Goal: Task Accomplishment & Management: Use online tool/utility

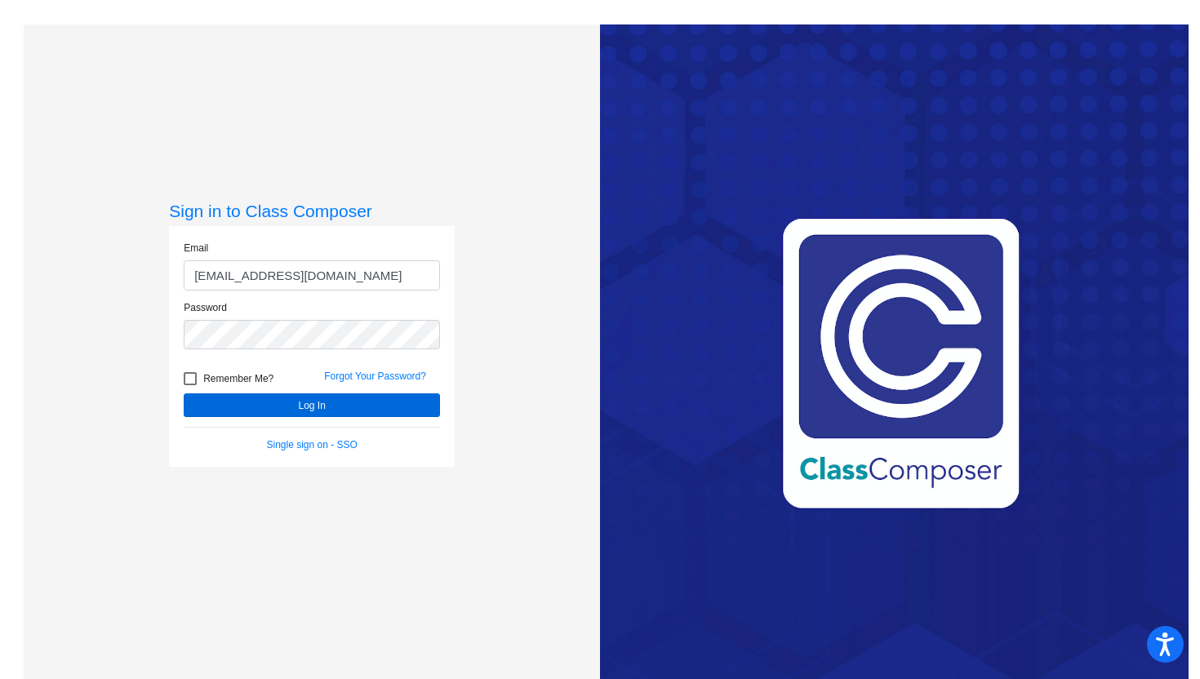
click at [234, 401] on button "Log In" at bounding box center [312, 406] width 256 height 24
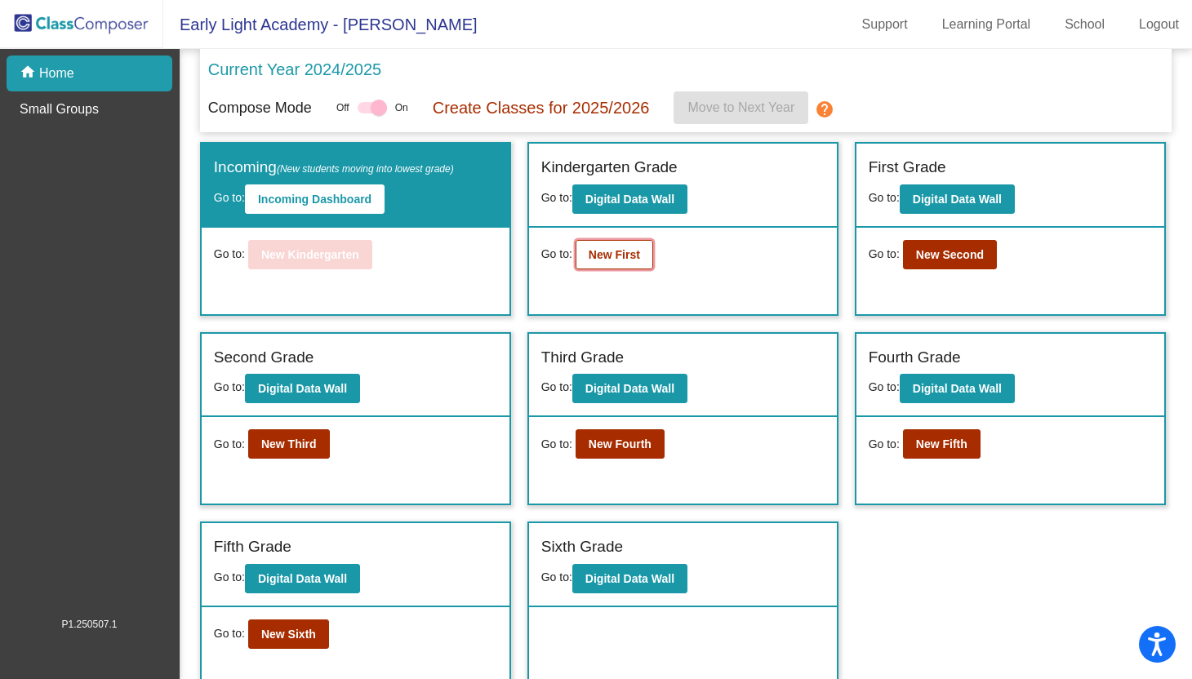
click at [615, 265] on button "New First" at bounding box center [615, 254] width 78 height 29
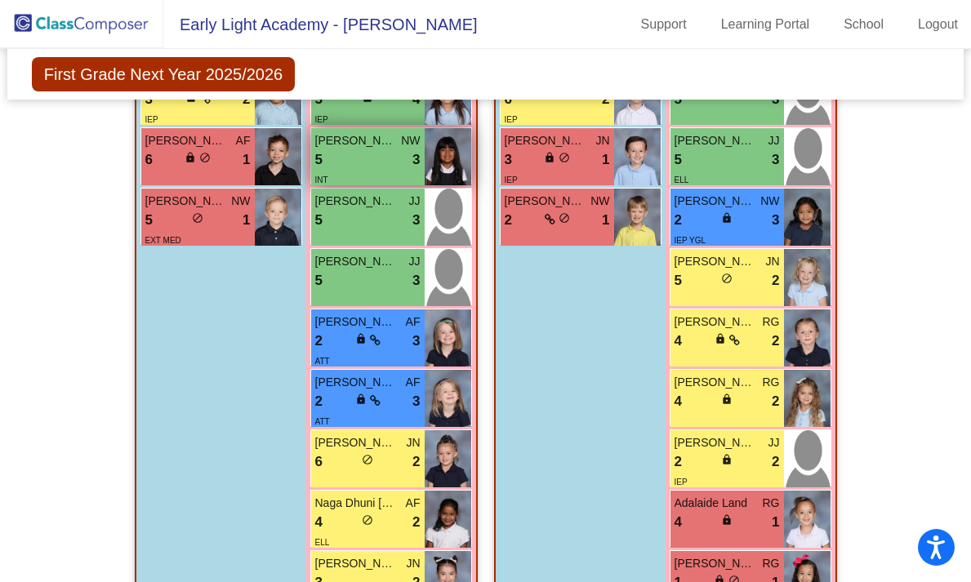
scroll to position [2166, 0]
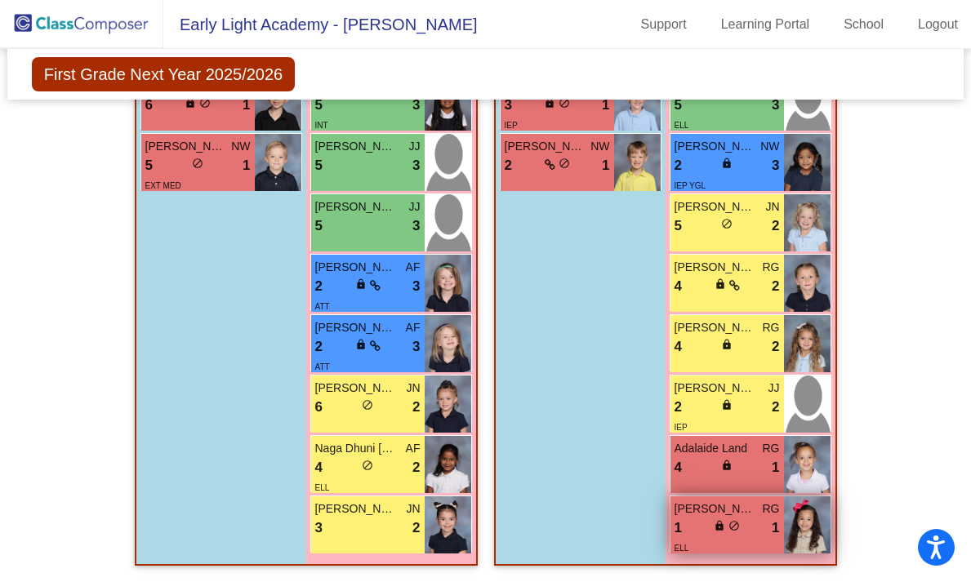
click at [775, 514] on div "[PERSON_NAME] RG 1 lock do_not_disturb_alt 1 ELL" at bounding box center [726, 524] width 113 height 57
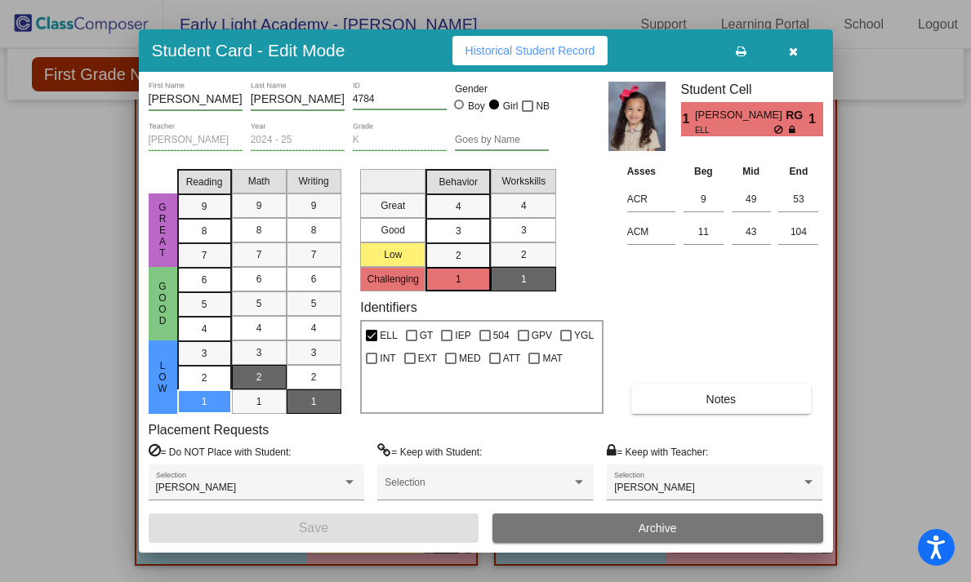
click at [789, 50] on icon "button" at bounding box center [793, 51] width 9 height 11
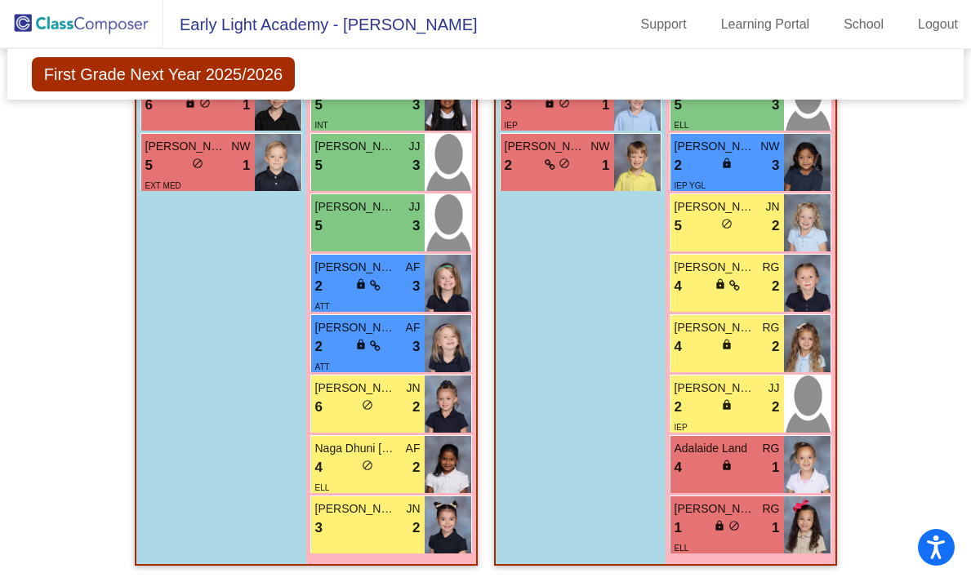
scroll to position [0, 0]
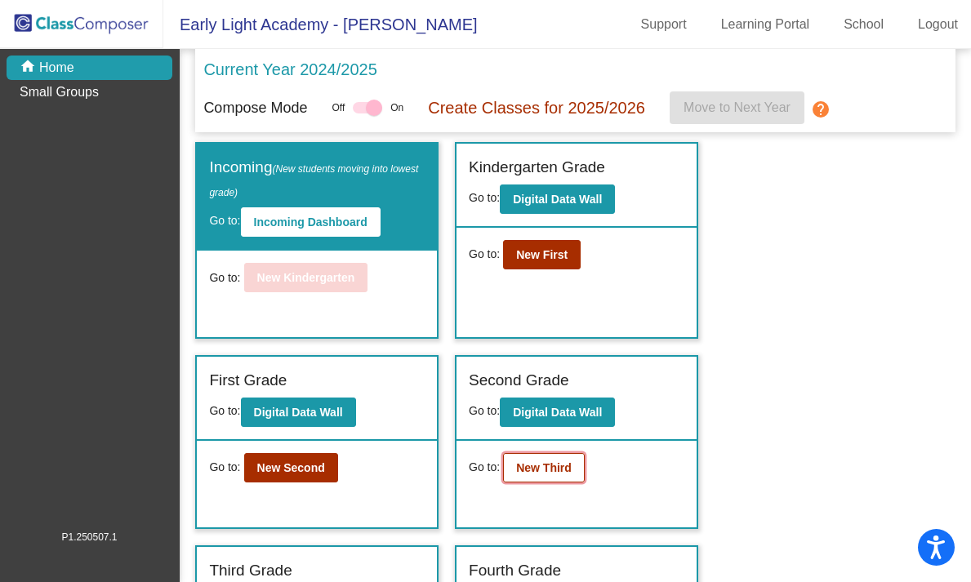
click at [564, 468] on b "New Third" at bounding box center [544, 467] width 56 height 13
click at [283, 469] on b "New Second" at bounding box center [291, 467] width 68 height 13
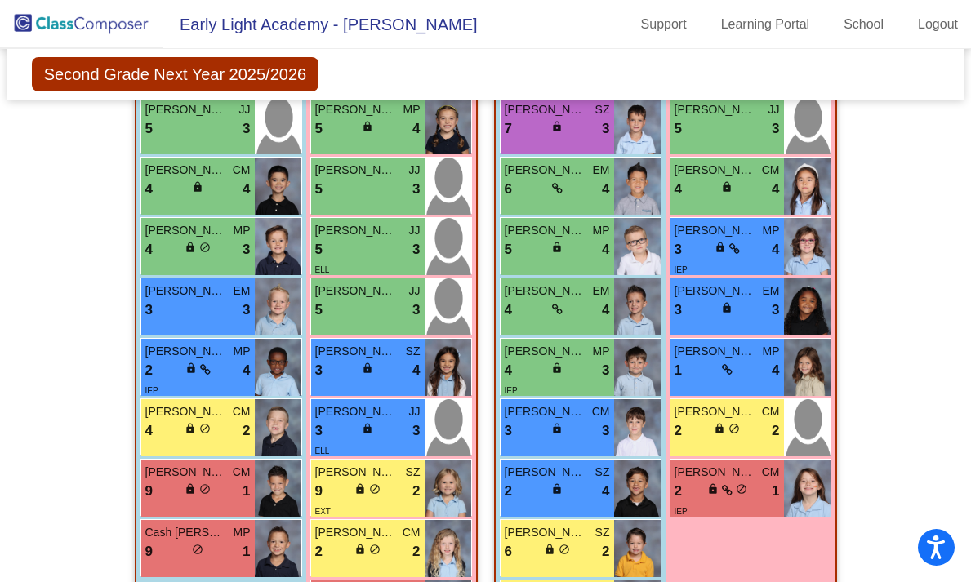
scroll to position [711, 0]
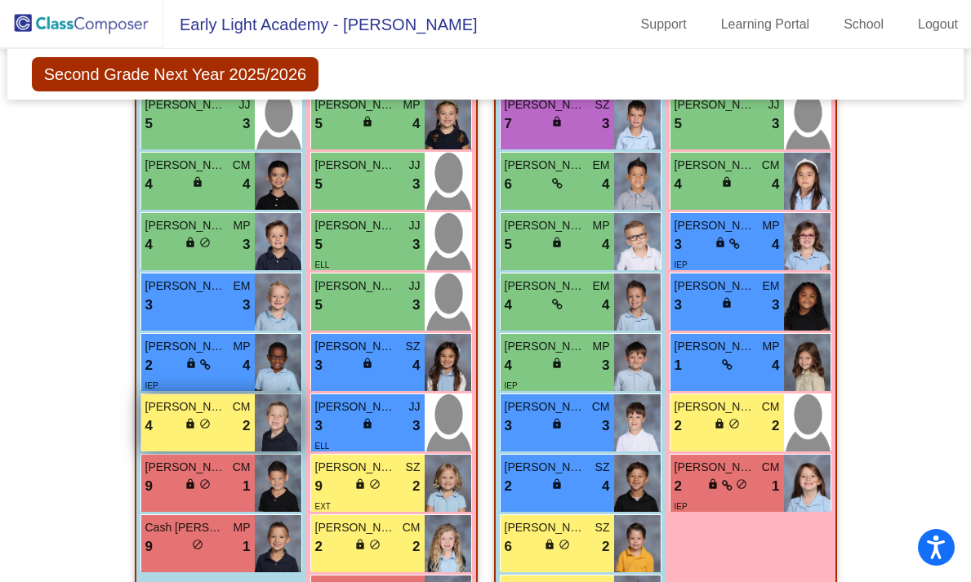
click at [233, 430] on div "4 lock do_not_disturb_alt 2" at bounding box center [197, 426] width 105 height 21
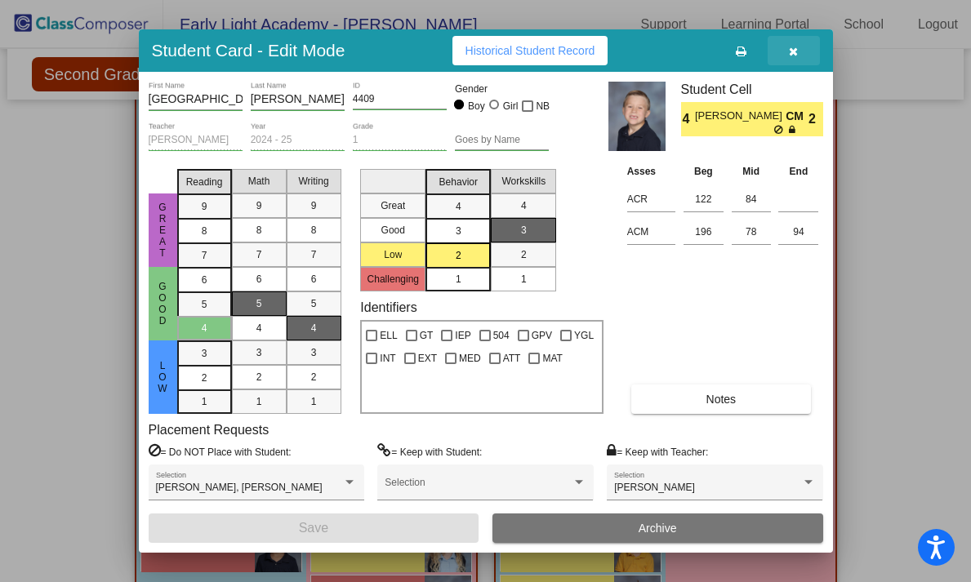
click at [791, 56] on icon "button" at bounding box center [793, 51] width 9 height 11
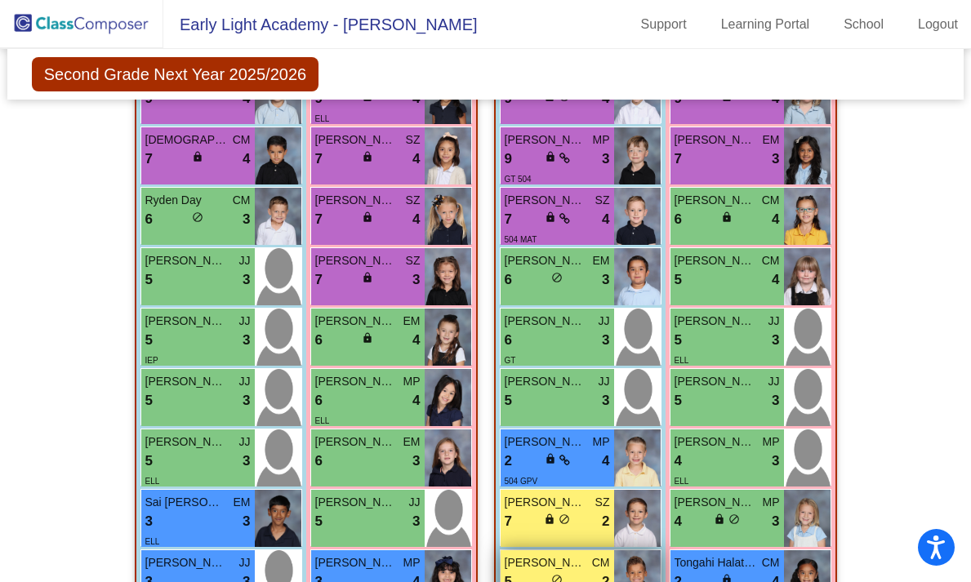
scroll to position [1451, 0]
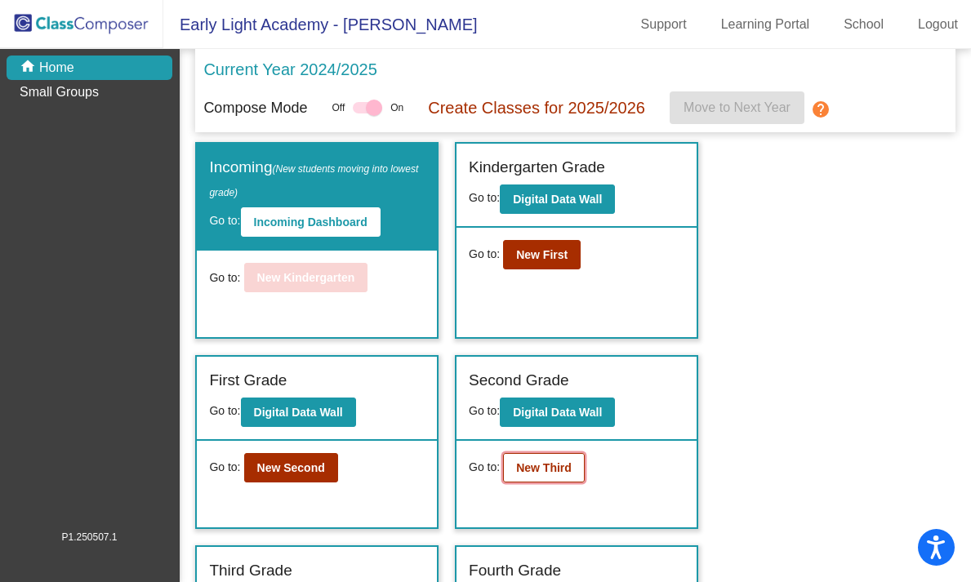
click at [542, 473] on b "New Third" at bounding box center [544, 467] width 56 height 13
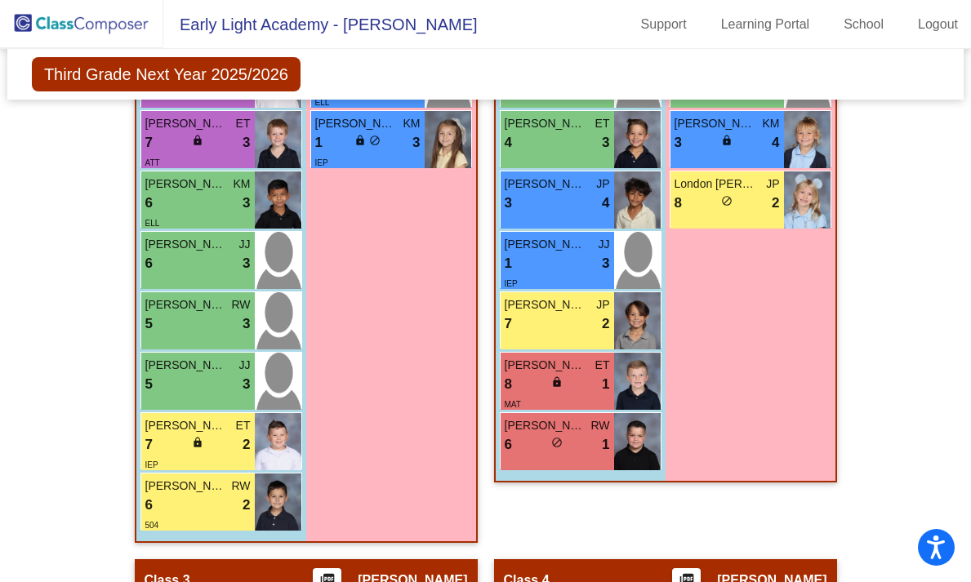
scroll to position [998, 0]
